Goal: Transaction & Acquisition: Purchase product/service

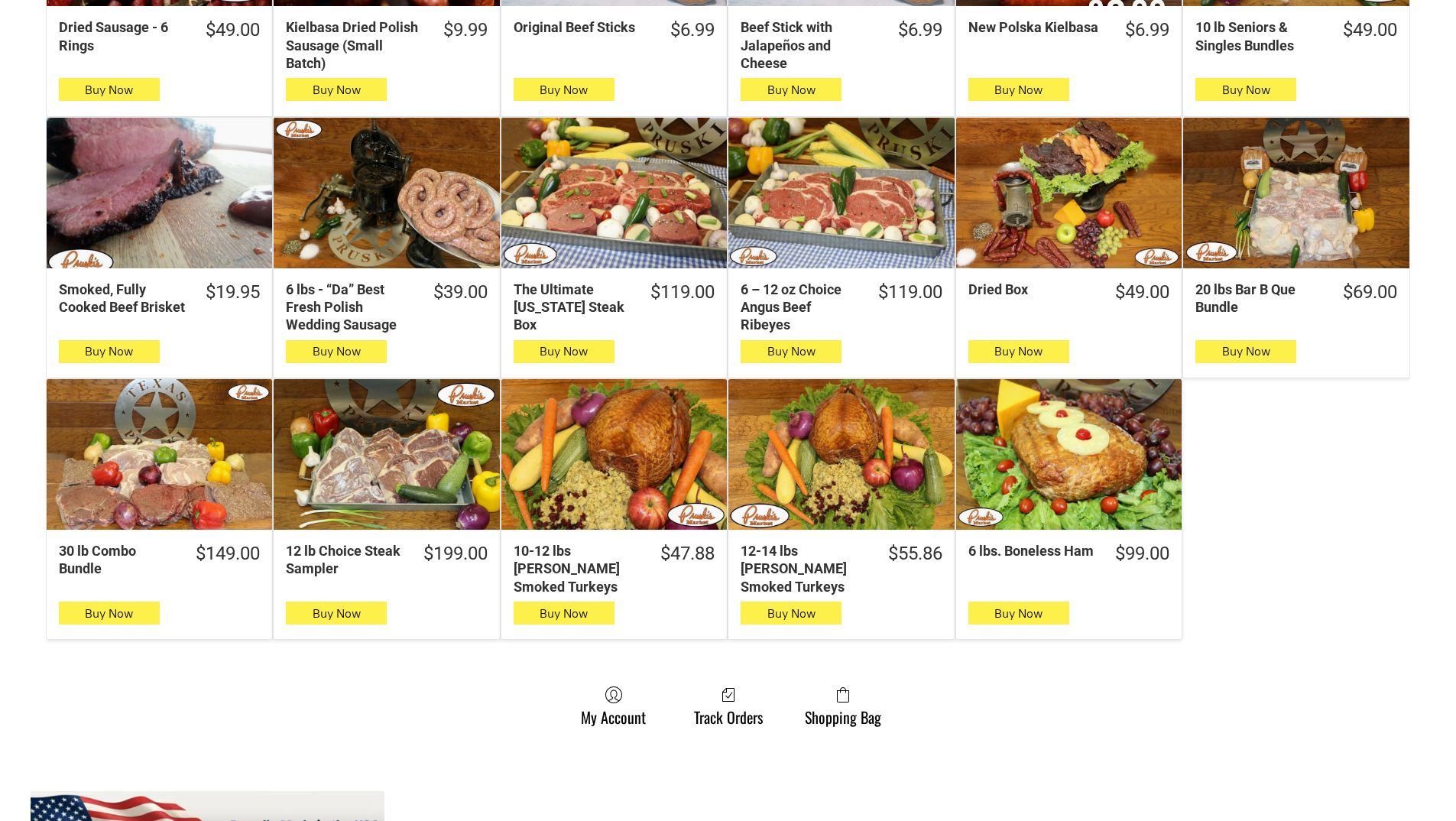
scroll to position [688, 0]
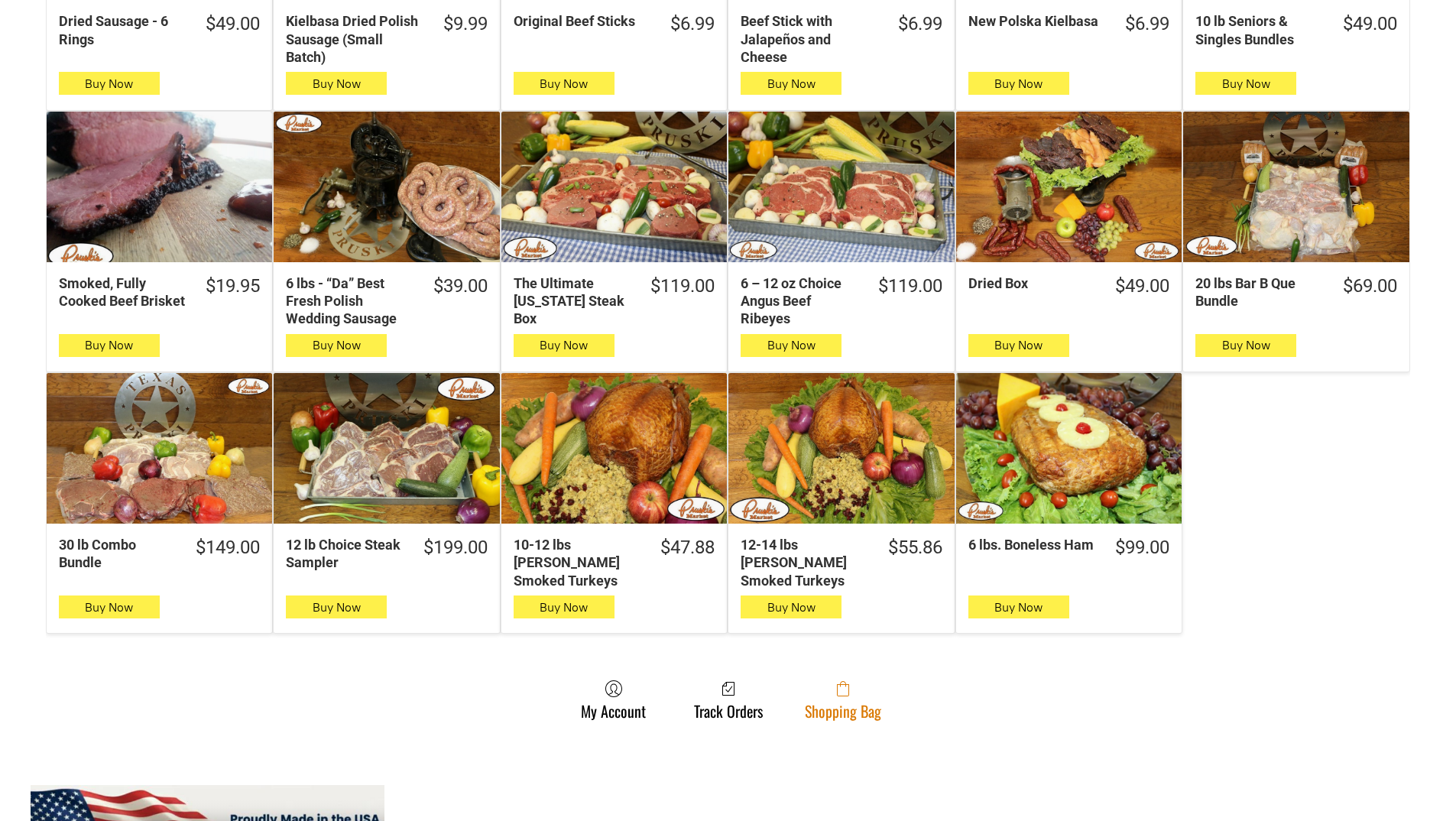
click at [866, 680] on span at bounding box center [843, 689] width 76 height 19
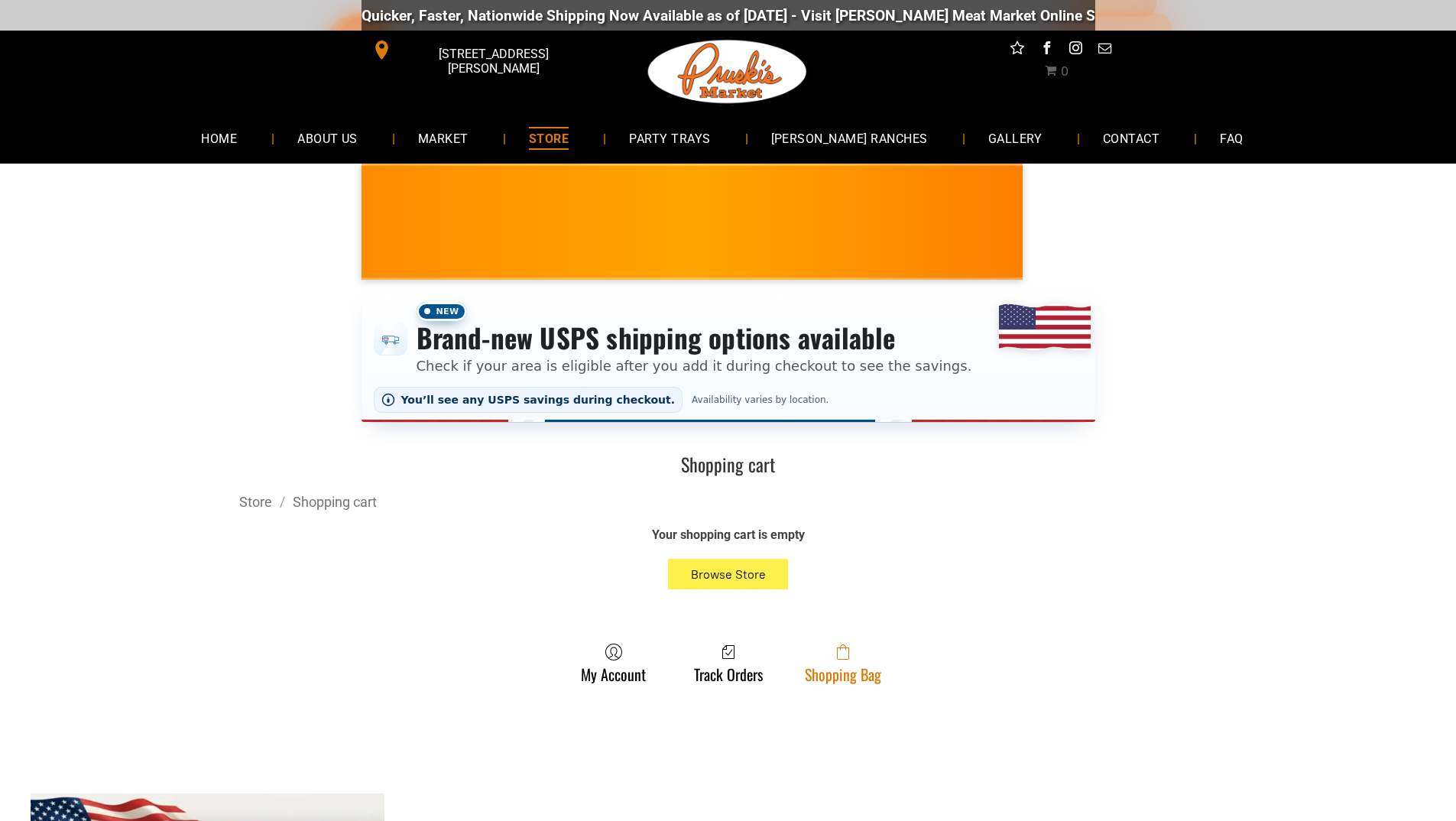
click at [853, 657] on span at bounding box center [843, 653] width 76 height 19
click at [847, 658] on icon at bounding box center [843, 653] width 12 height 15
click at [871, 678] on link "Shopping Bag" at bounding box center [843, 664] width 92 height 41
